Goal: Transaction & Acquisition: Purchase product/service

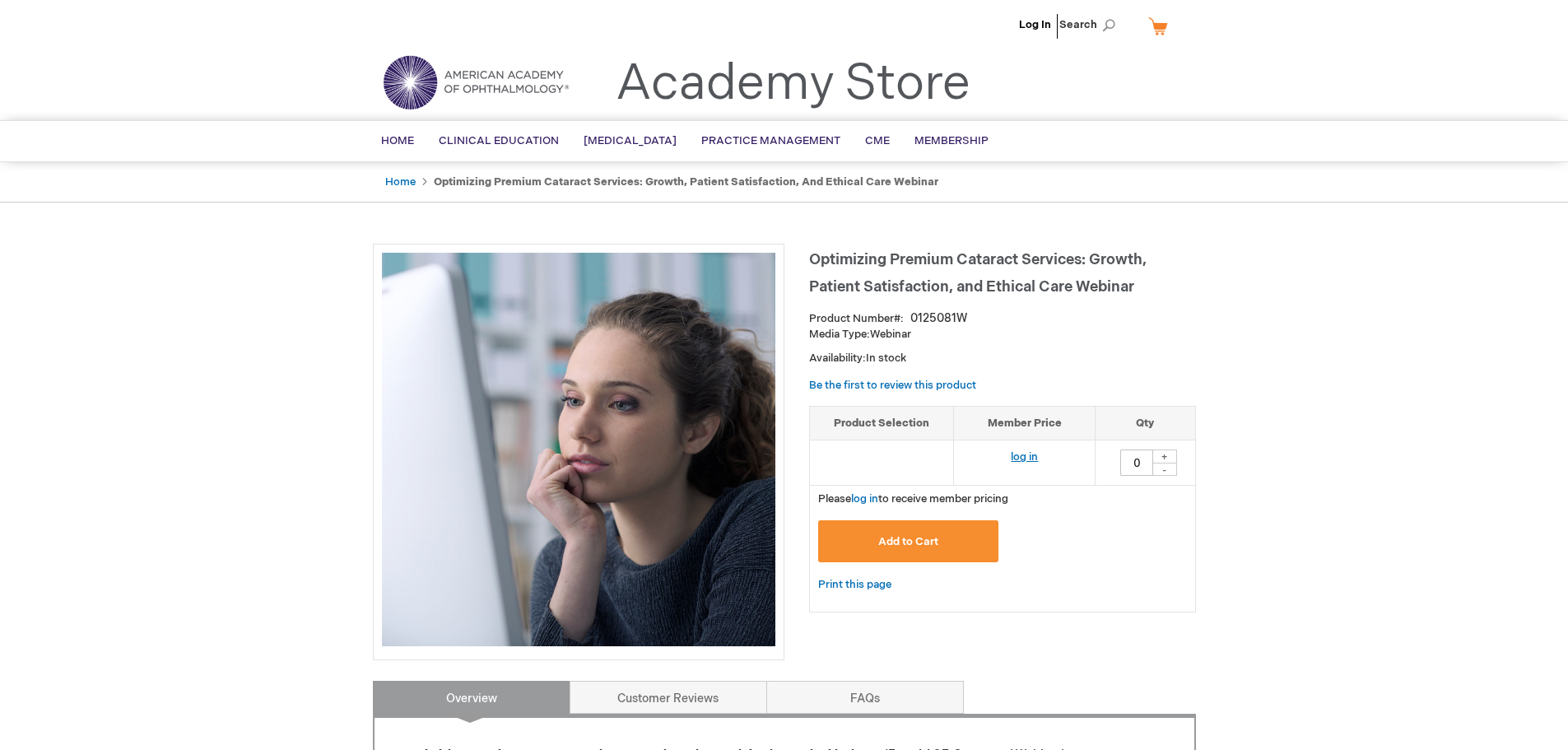
click at [1026, 455] on link "log in" at bounding box center [1025, 457] width 27 height 13
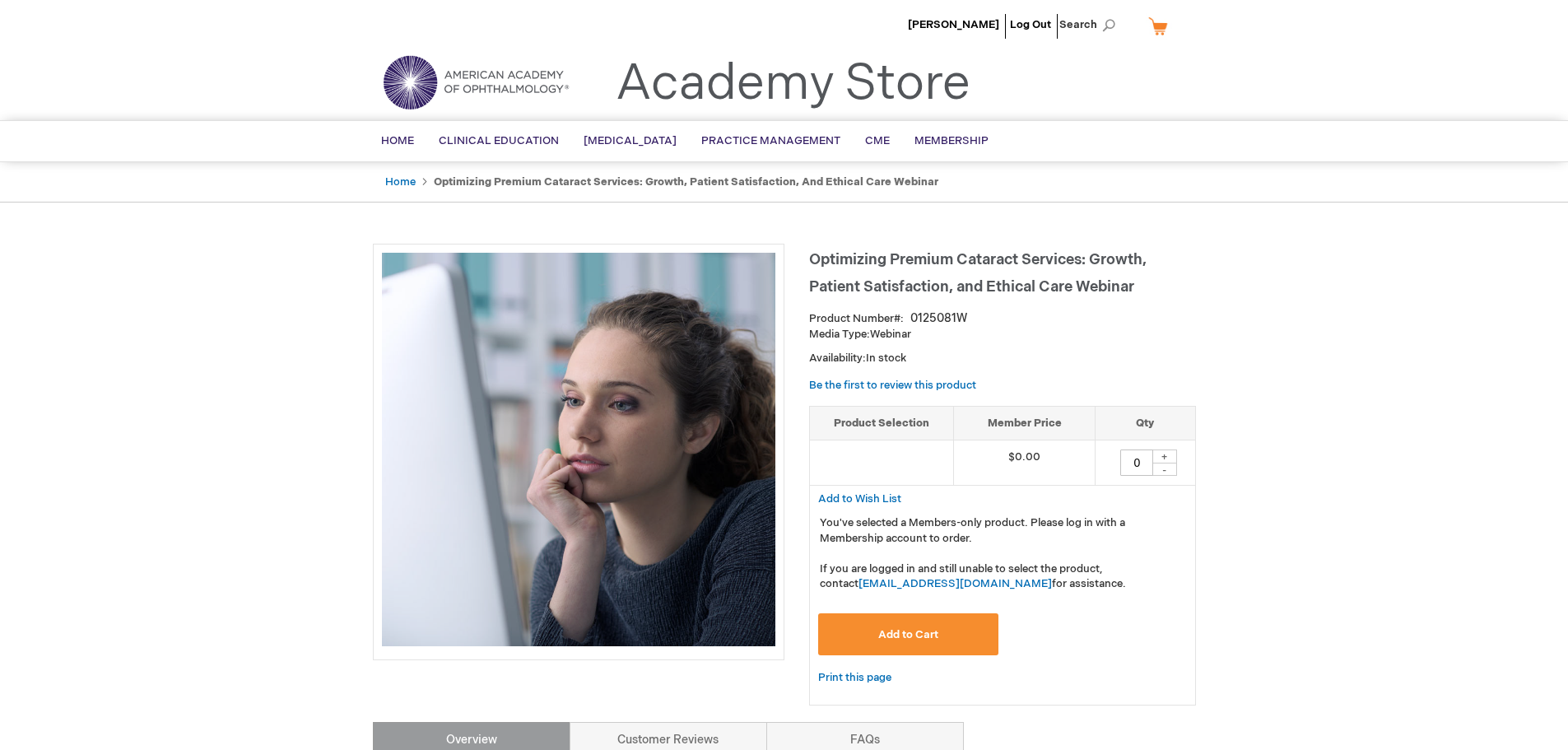
click at [1170, 457] on div "+" at bounding box center [1164, 456] width 24 height 14
type input "1"
click at [935, 632] on span "Add to Cart" at bounding box center [908, 635] width 60 height 13
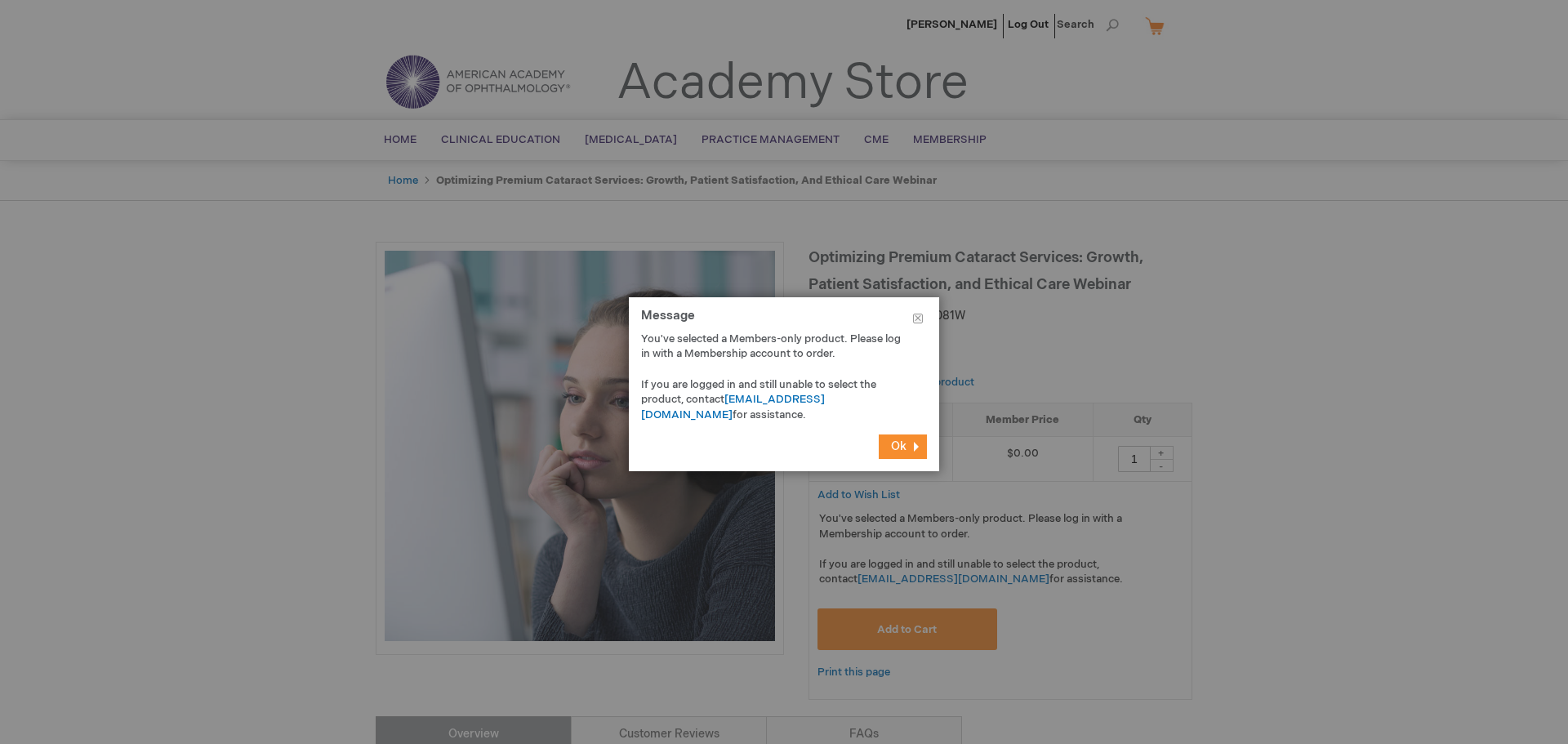
click at [909, 439] on button "Ok" at bounding box center [903, 446] width 48 height 24
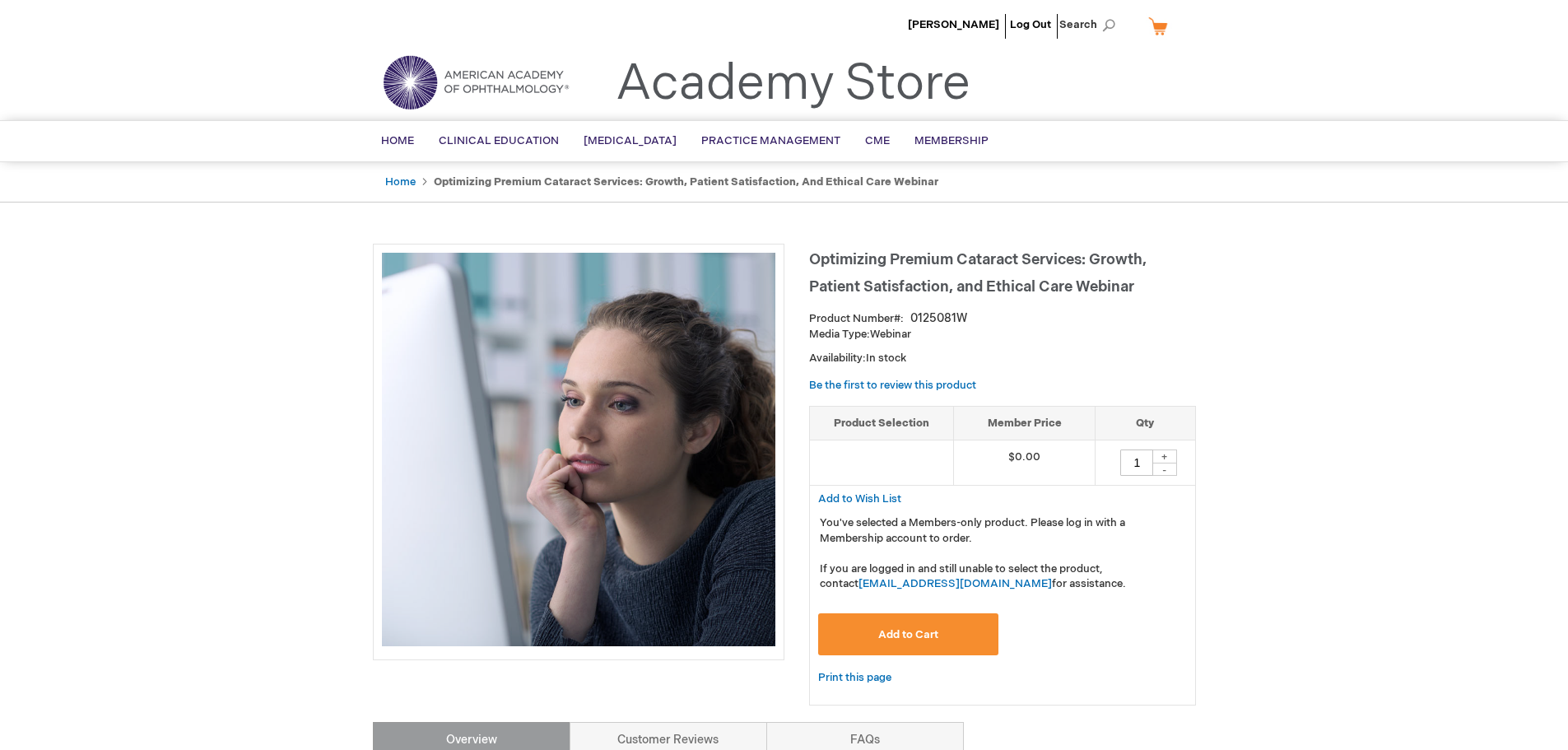
click at [1164, 293] on h1 "Optimizing Premium Cataract Services: Growth, Patient Satisfaction, and Ethical…" at bounding box center [1003, 271] width 387 height 55
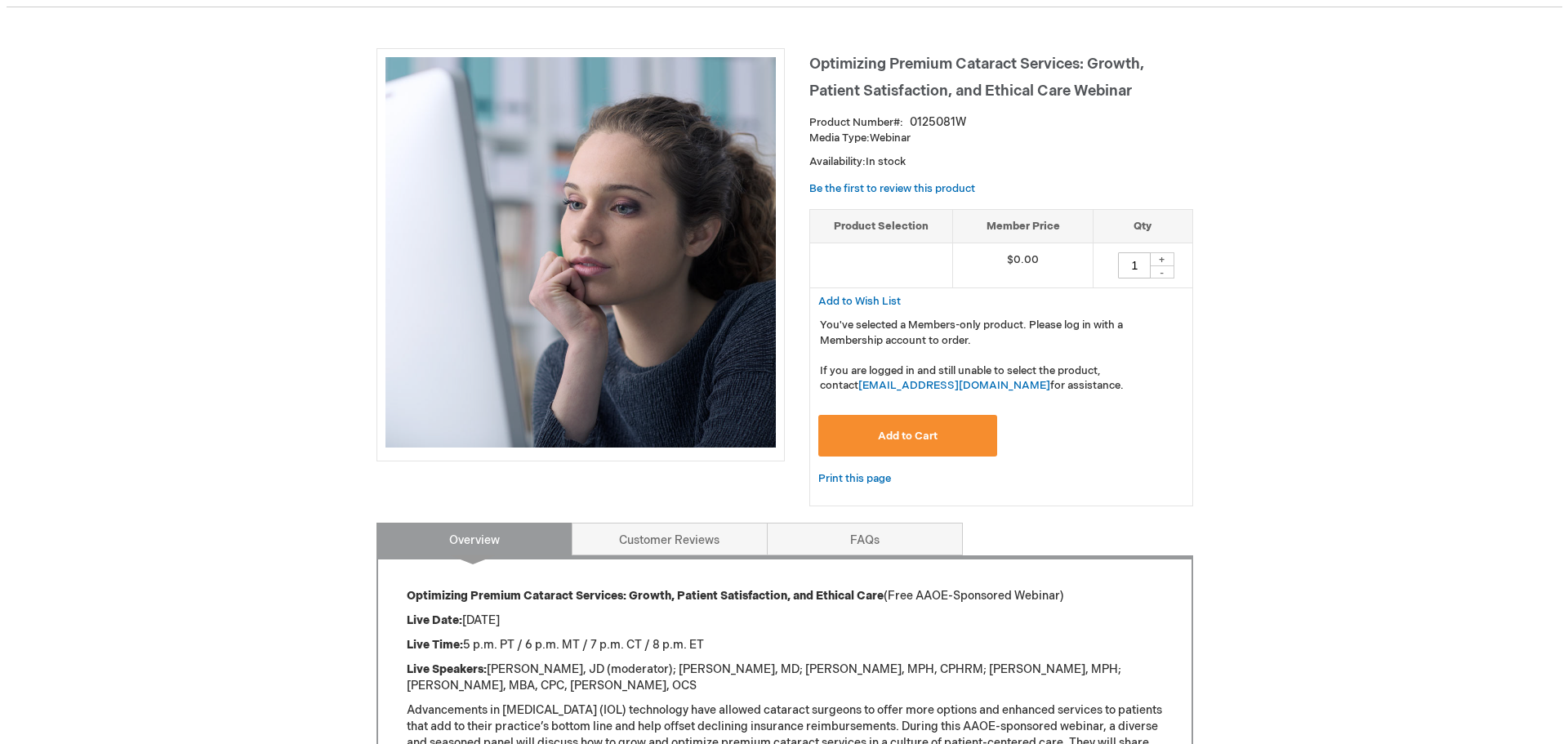
scroll to position [245, 0]
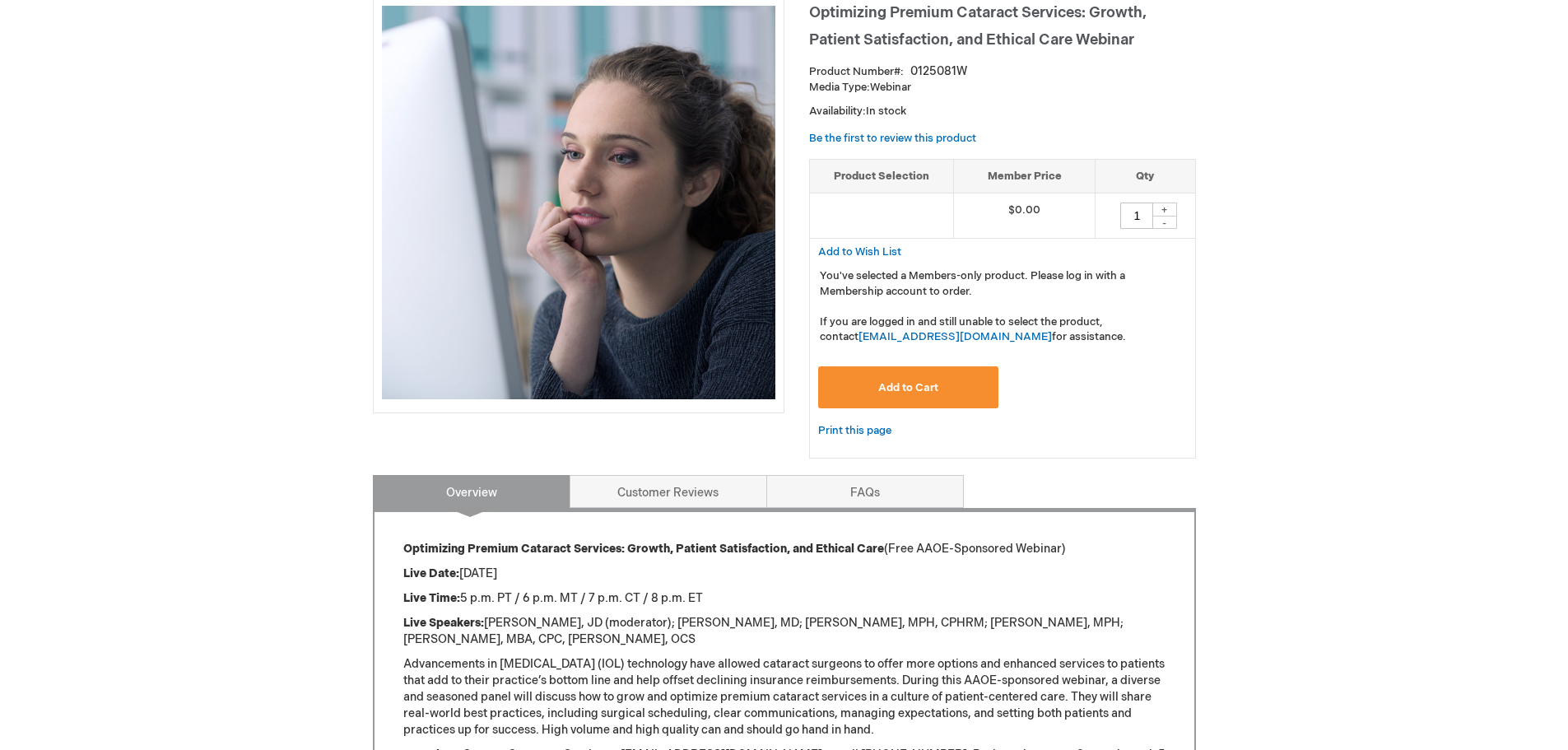
click at [888, 385] on span "Add to Cart" at bounding box center [908, 388] width 60 height 13
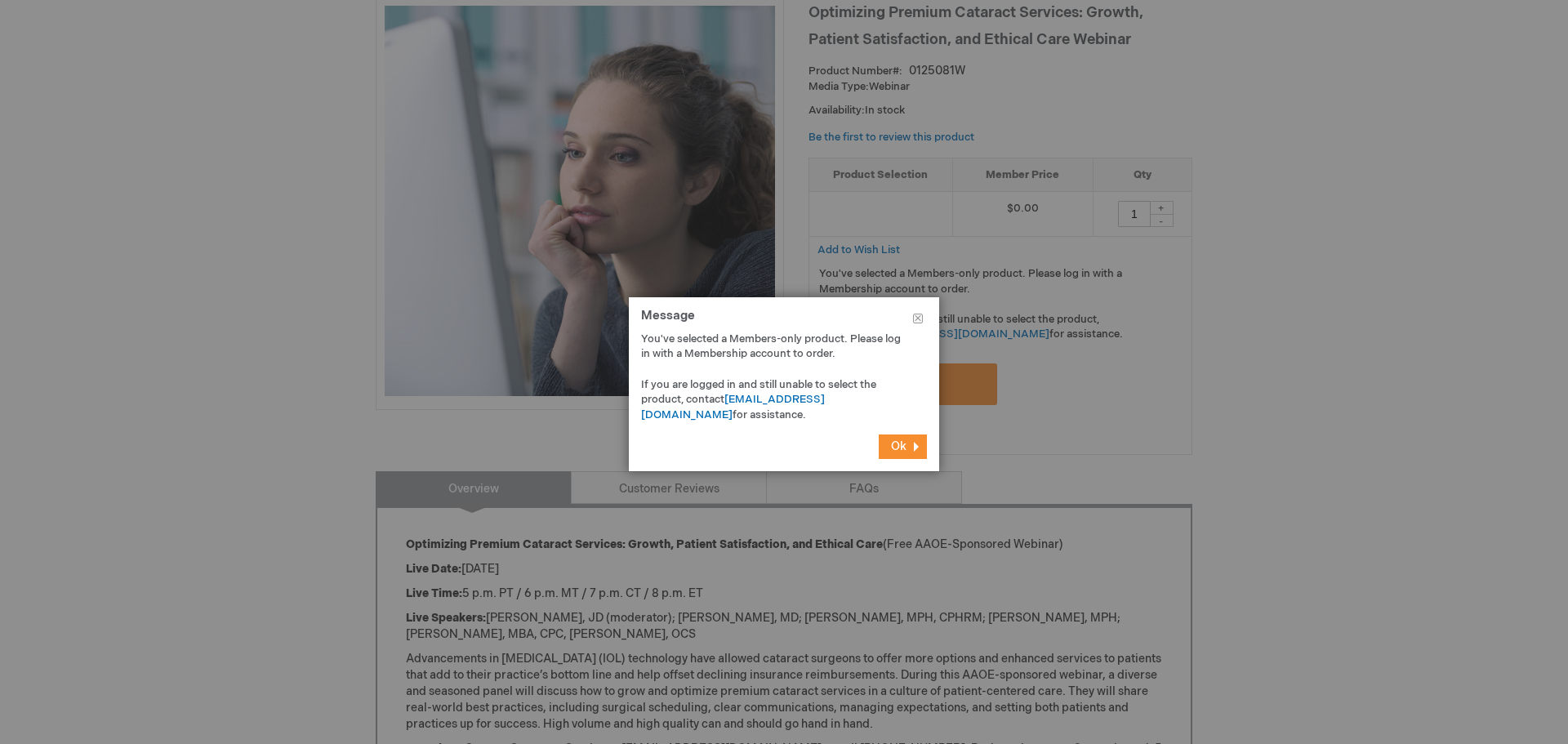
click at [879, 429] on footer "Ok" at bounding box center [784, 446] width 310 height 49
click at [901, 445] on span "Ok" at bounding box center [899, 446] width 16 height 14
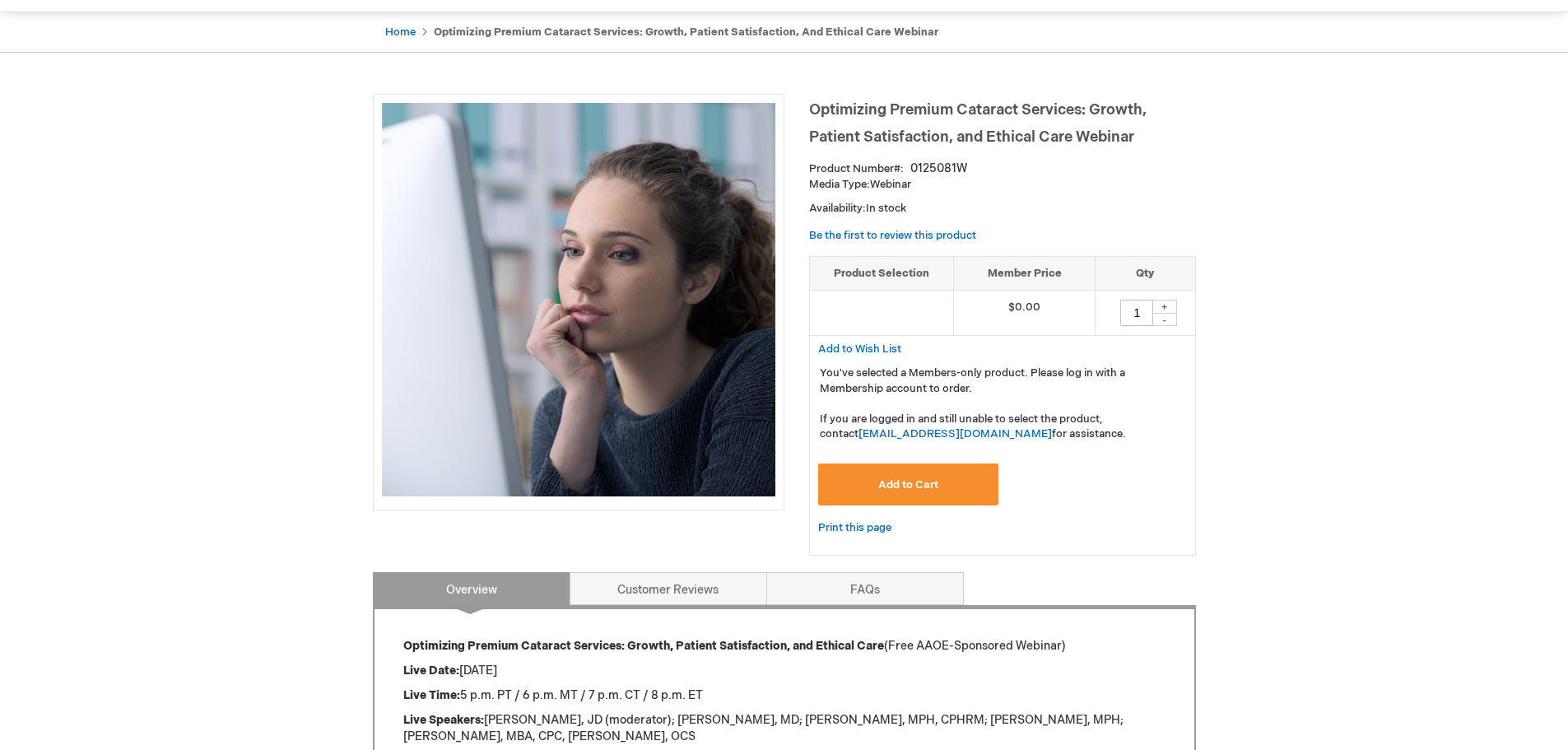
scroll to position [0, 0]
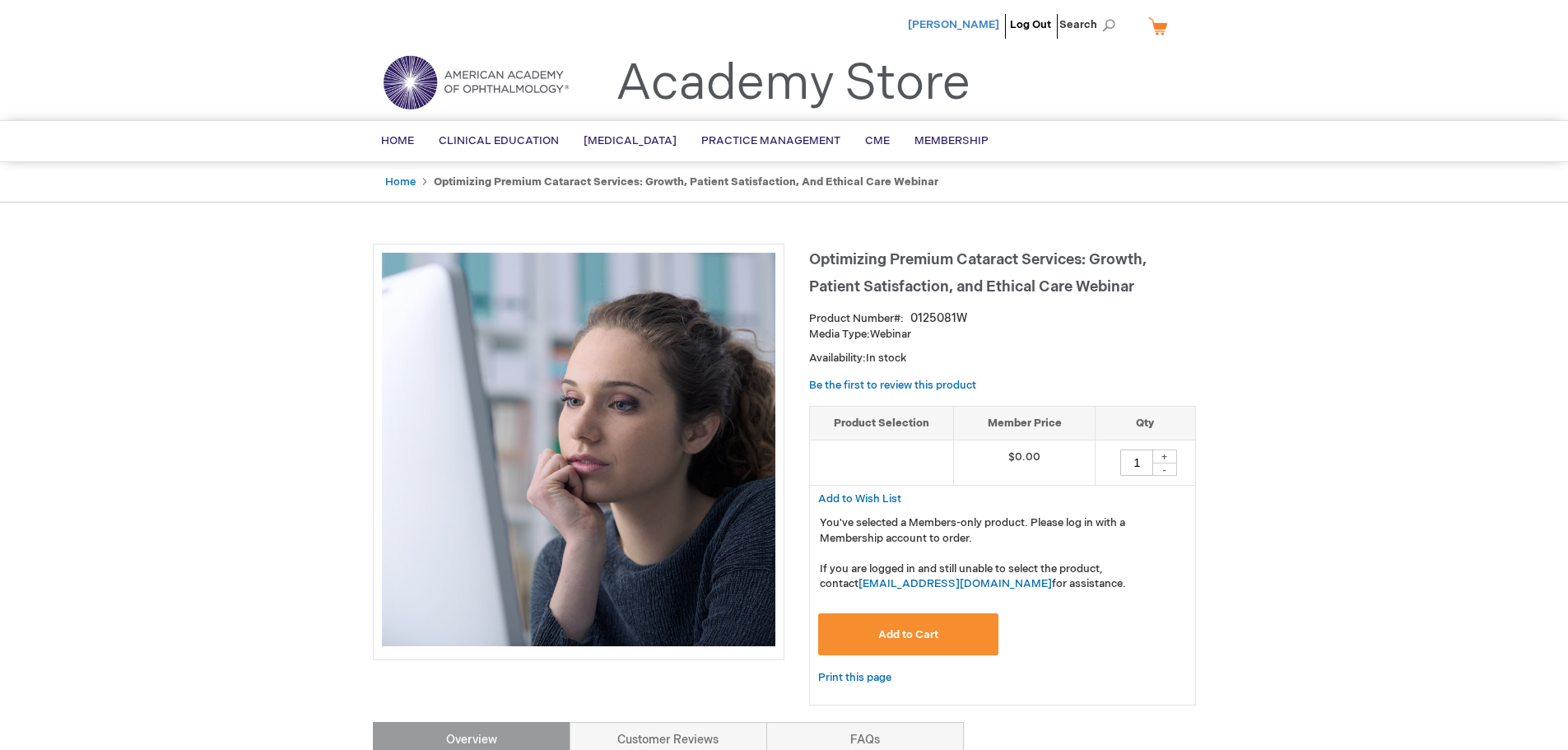
click at [931, 20] on span "[PERSON_NAME]" at bounding box center [954, 25] width 92 height 13
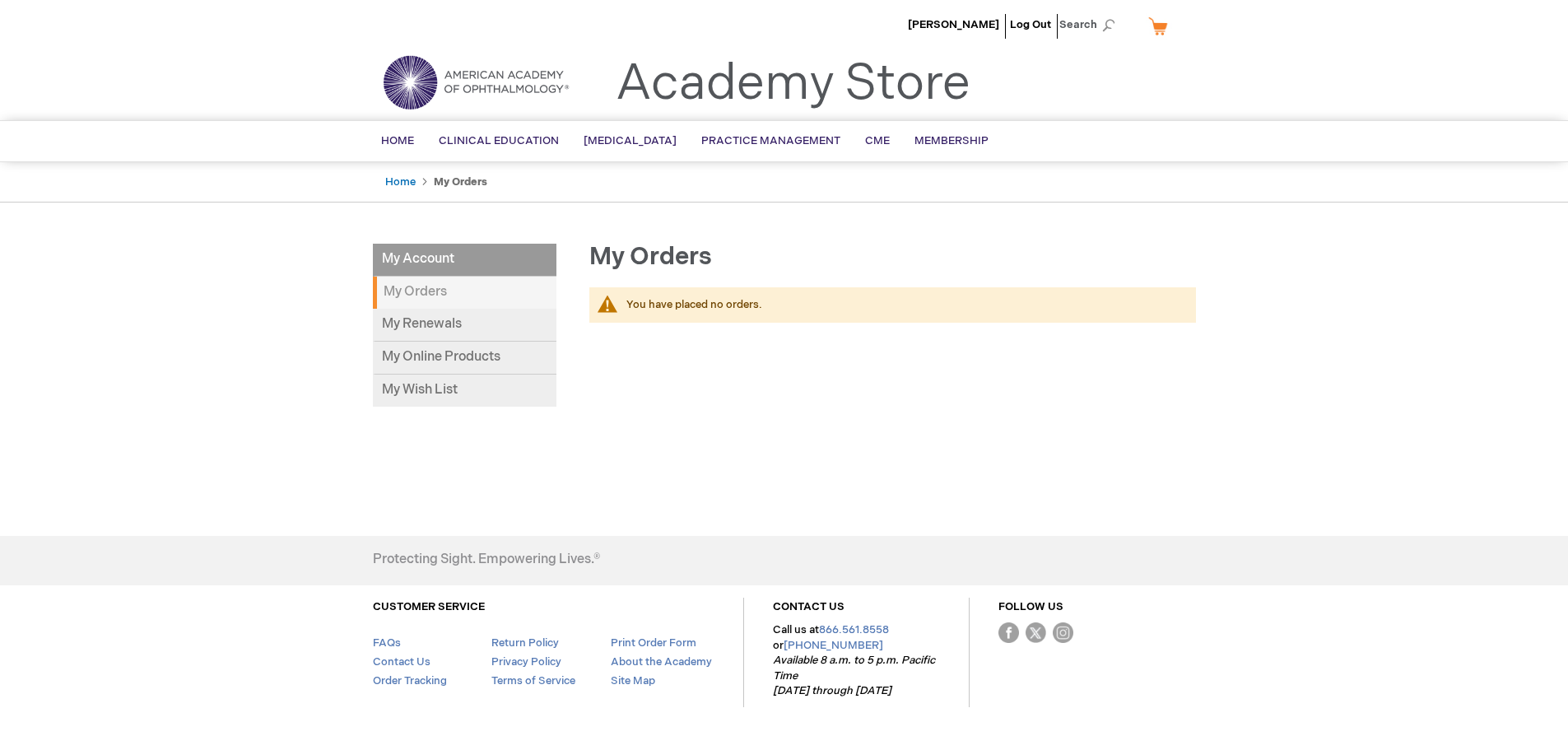
click at [694, 318] on div "You have placed no orders." at bounding box center [893, 305] width 607 height 35
click at [441, 330] on link "My Renewals" at bounding box center [464, 325] width 183 height 33
click at [407, 136] on span "Home" at bounding box center [397, 141] width 33 height 13
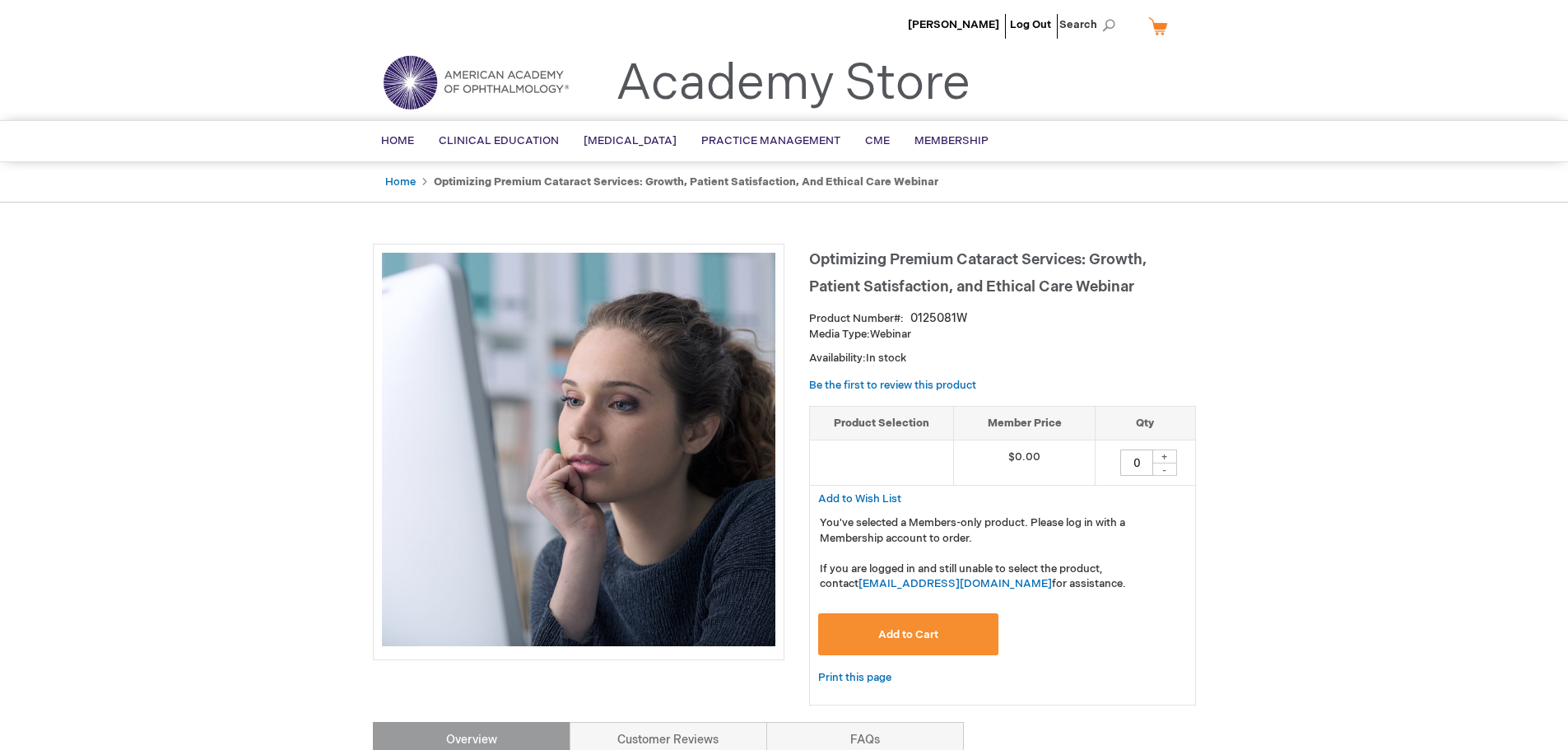
click at [1168, 454] on div "+" at bounding box center [1164, 456] width 24 height 14
type input "1"
click at [932, 624] on button "Add to Cart" at bounding box center [908, 634] width 181 height 42
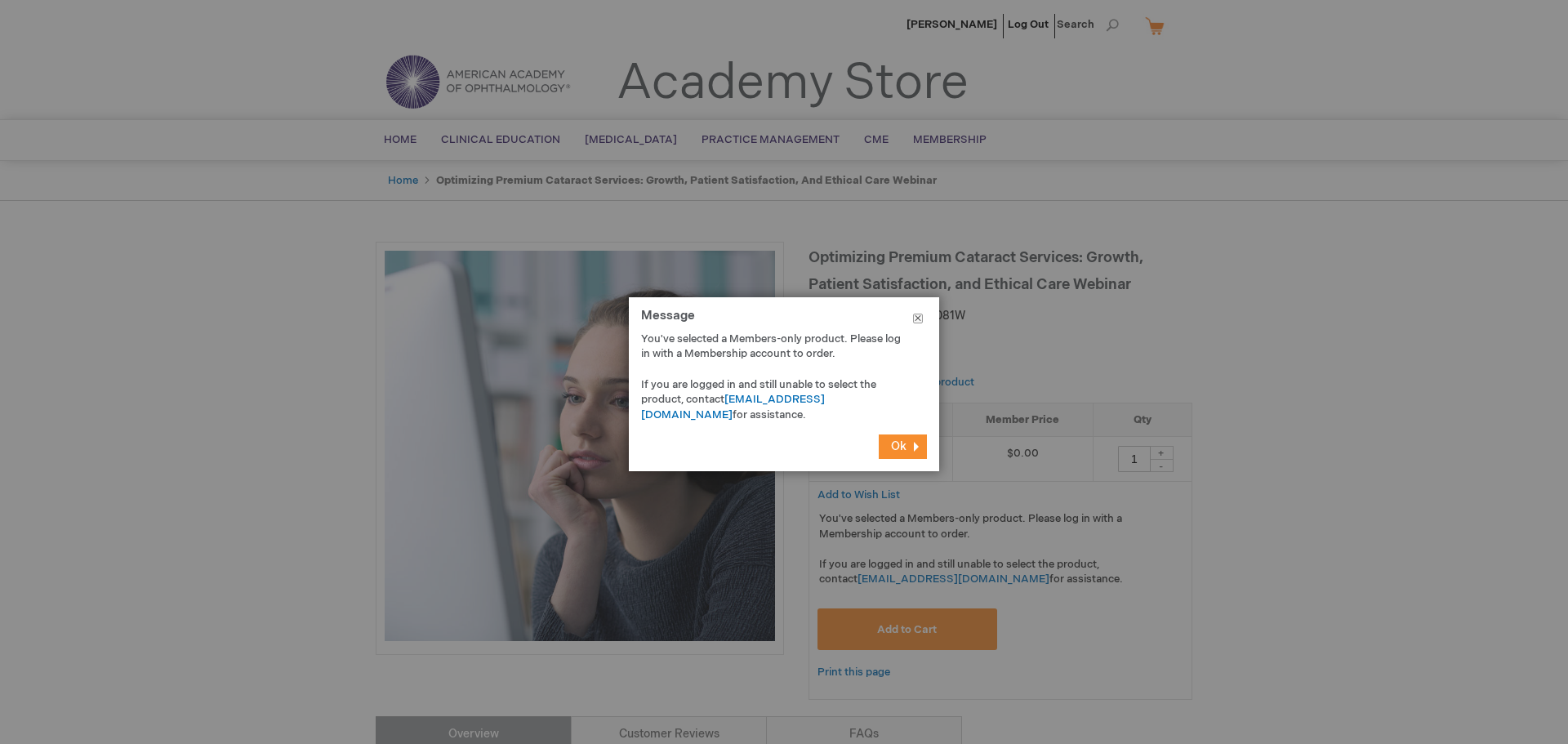
click at [917, 324] on button "Close" at bounding box center [918, 321] width 43 height 49
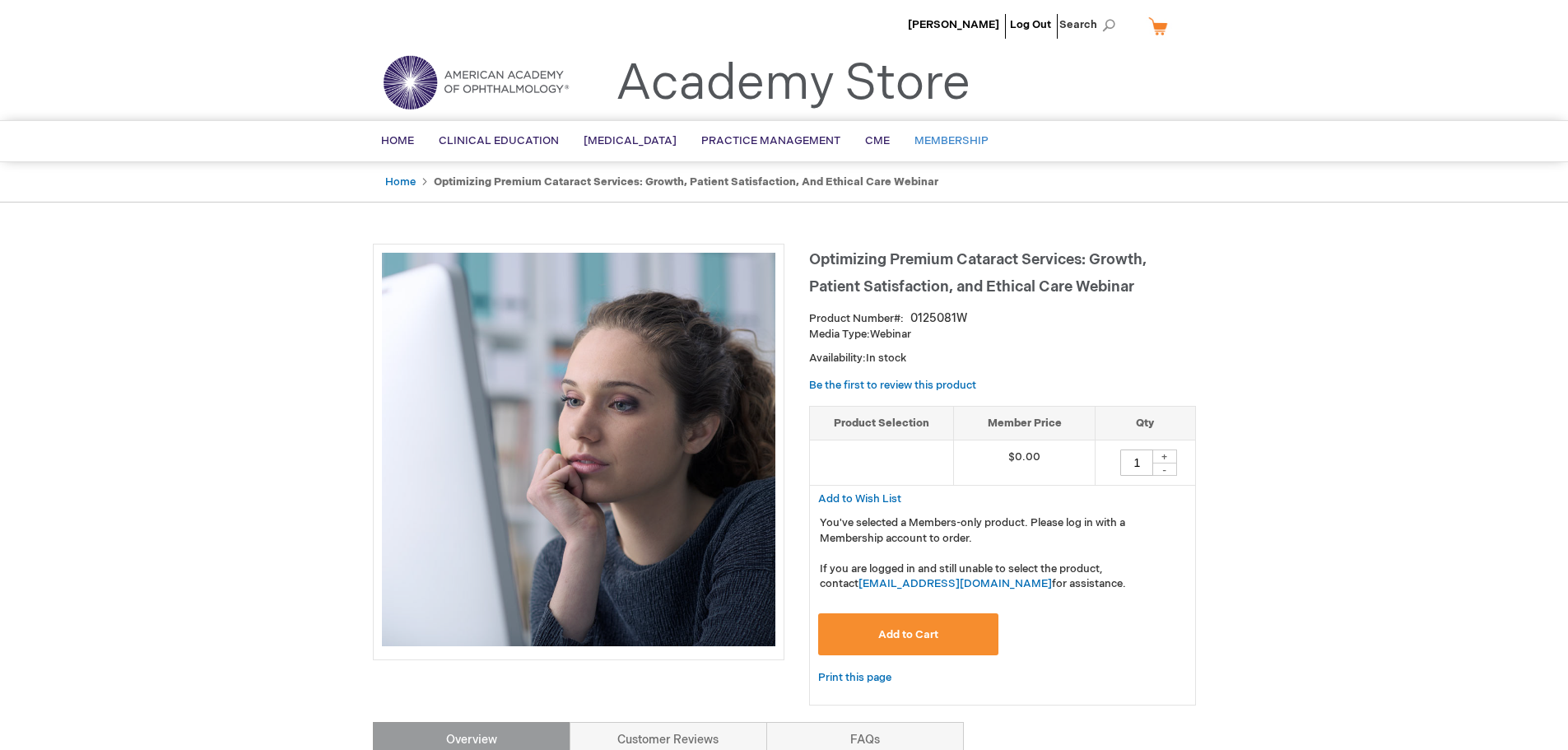
click at [953, 140] on span "Membership" at bounding box center [951, 141] width 74 height 13
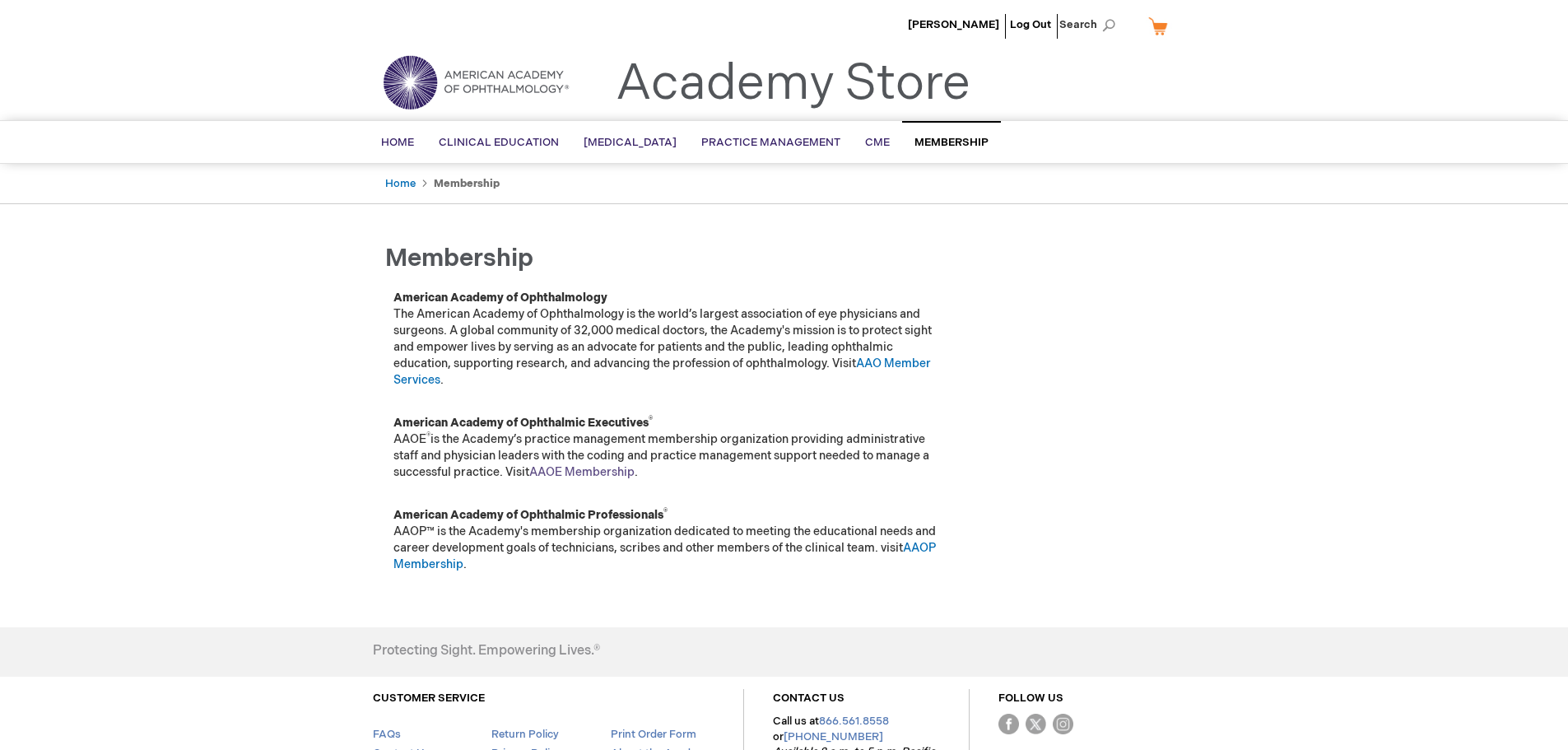
click at [576, 470] on link "AAOE Membership" at bounding box center [581, 472] width 105 height 14
